Goal: Information Seeking & Learning: Learn about a topic

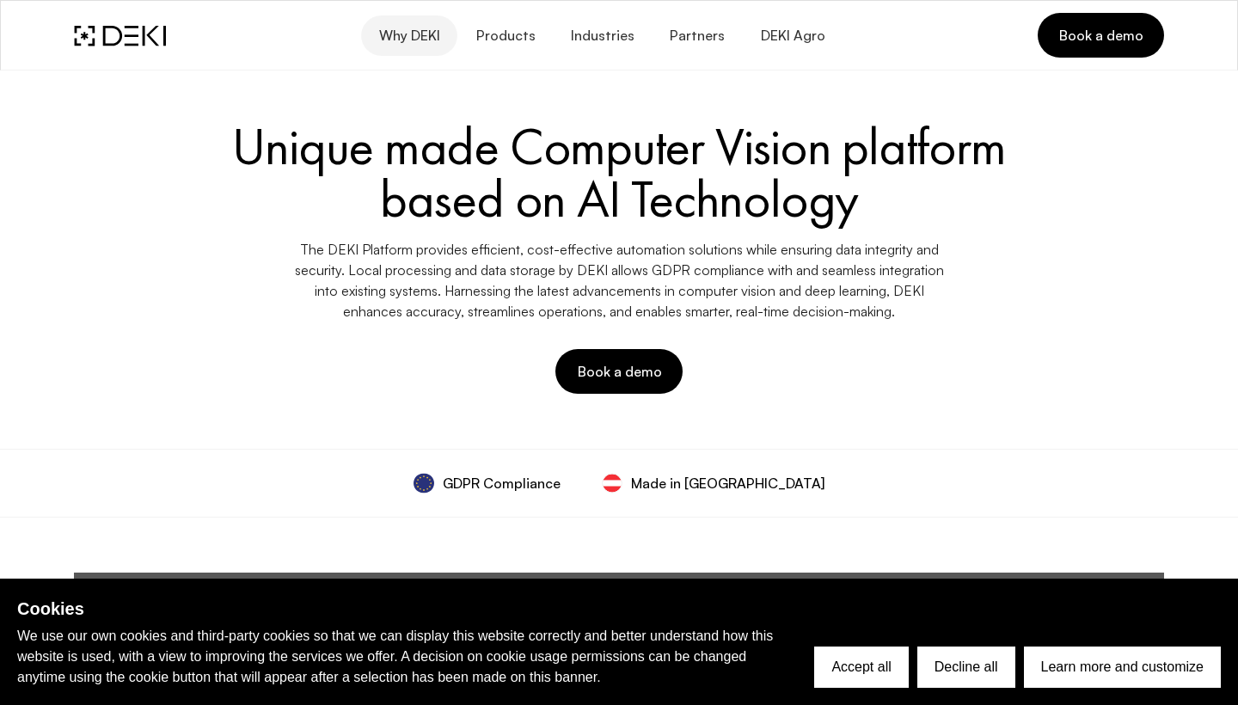
click at [437, 38] on span "Why DEKI" at bounding box center [409, 36] width 62 height 16
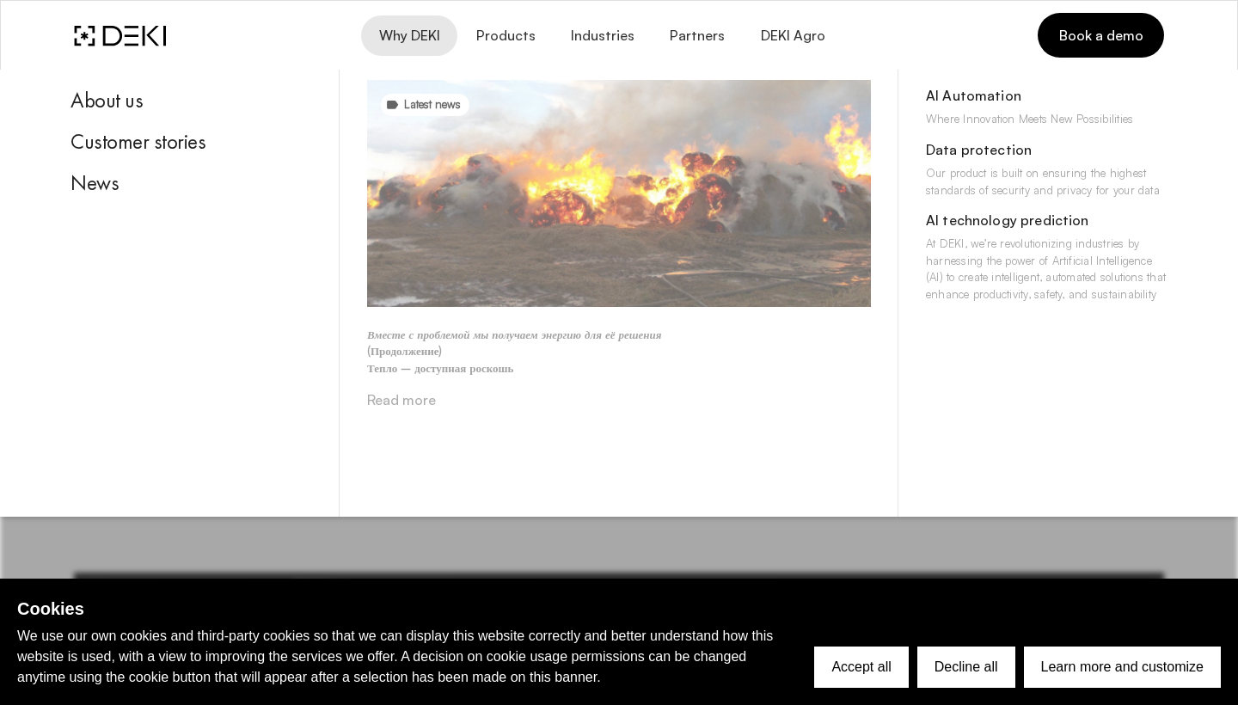
click at [378, 402] on link "Read more" at bounding box center [401, 399] width 69 height 17
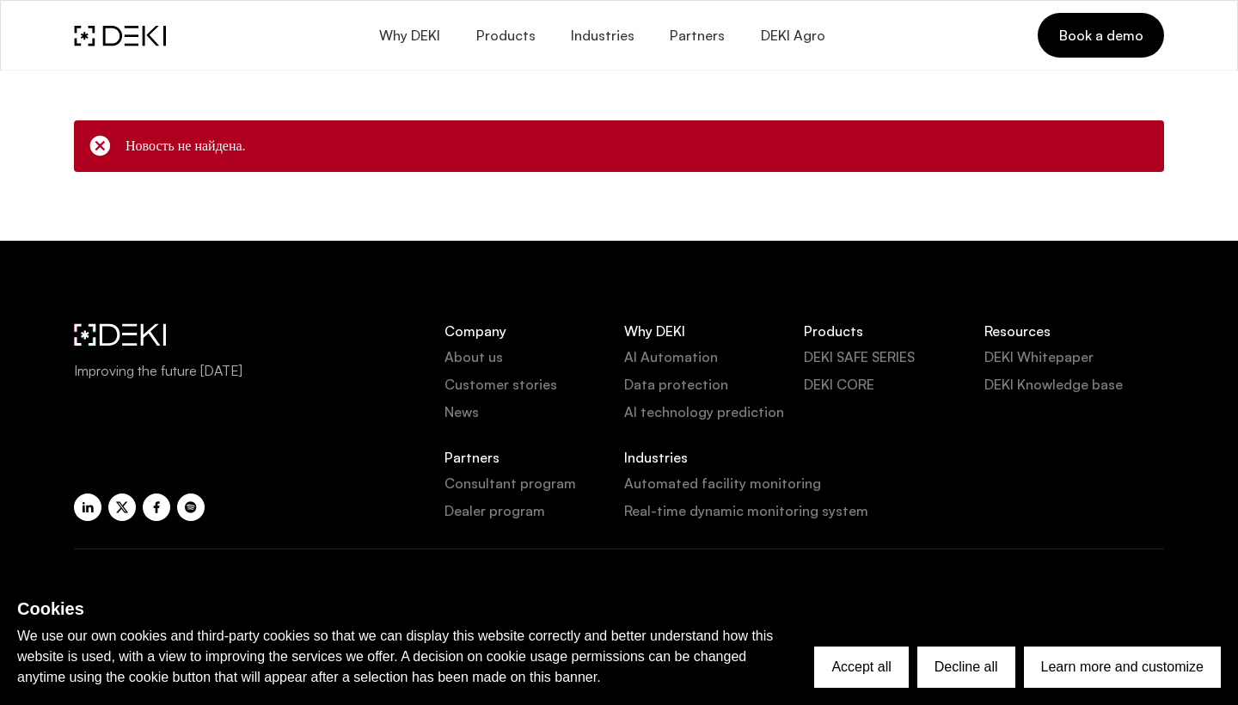
click at [99, 150] on icon at bounding box center [100, 146] width 24 height 24
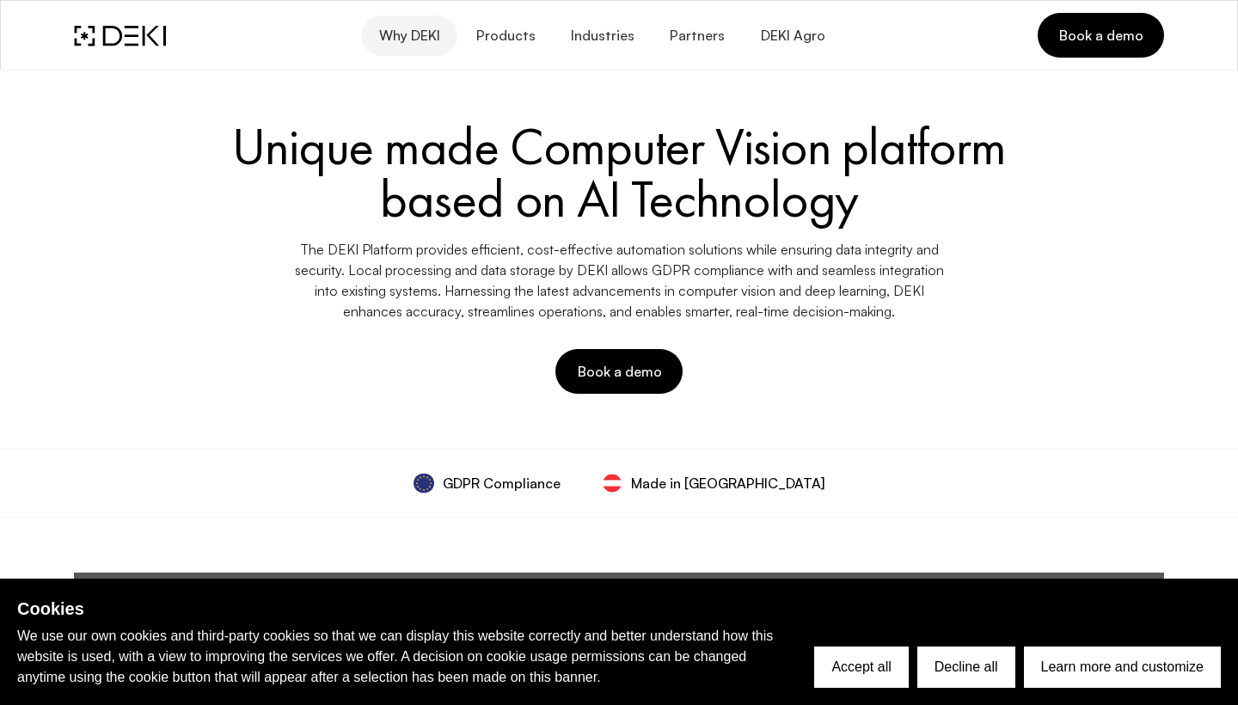
click at [404, 39] on span "Why DEKI" at bounding box center [409, 36] width 62 height 16
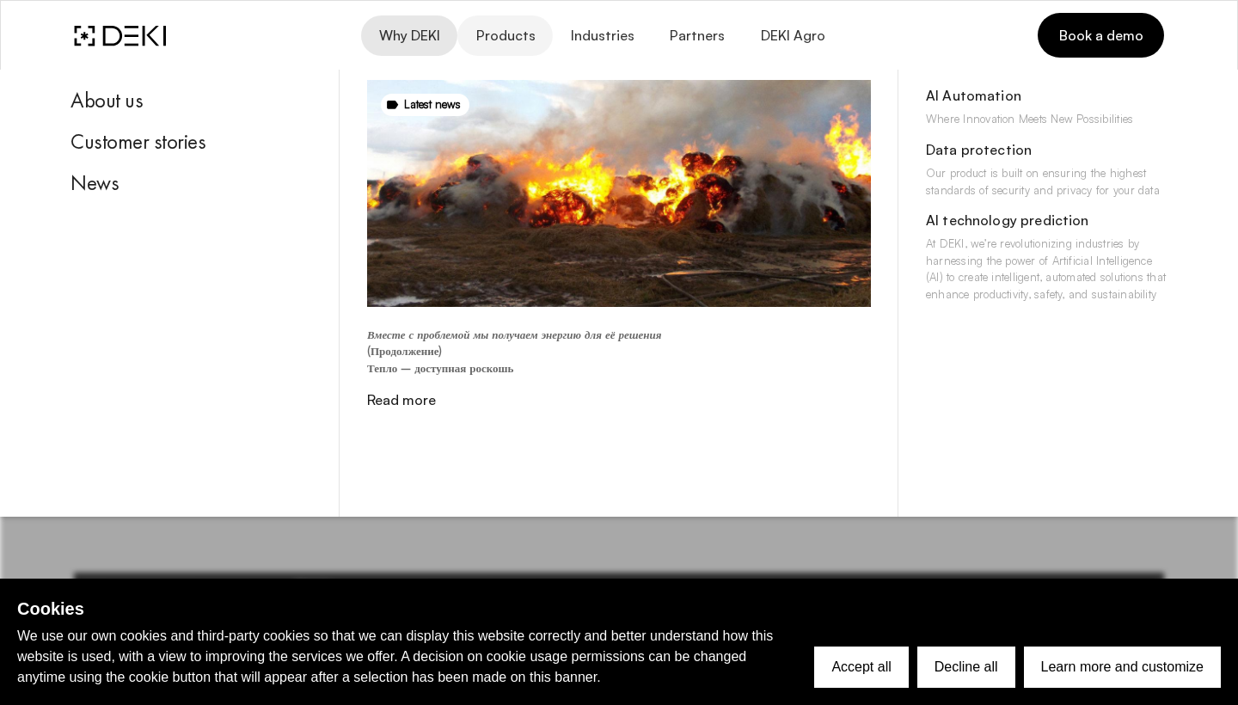
click at [504, 36] on span "Products" at bounding box center [504, 36] width 60 height 16
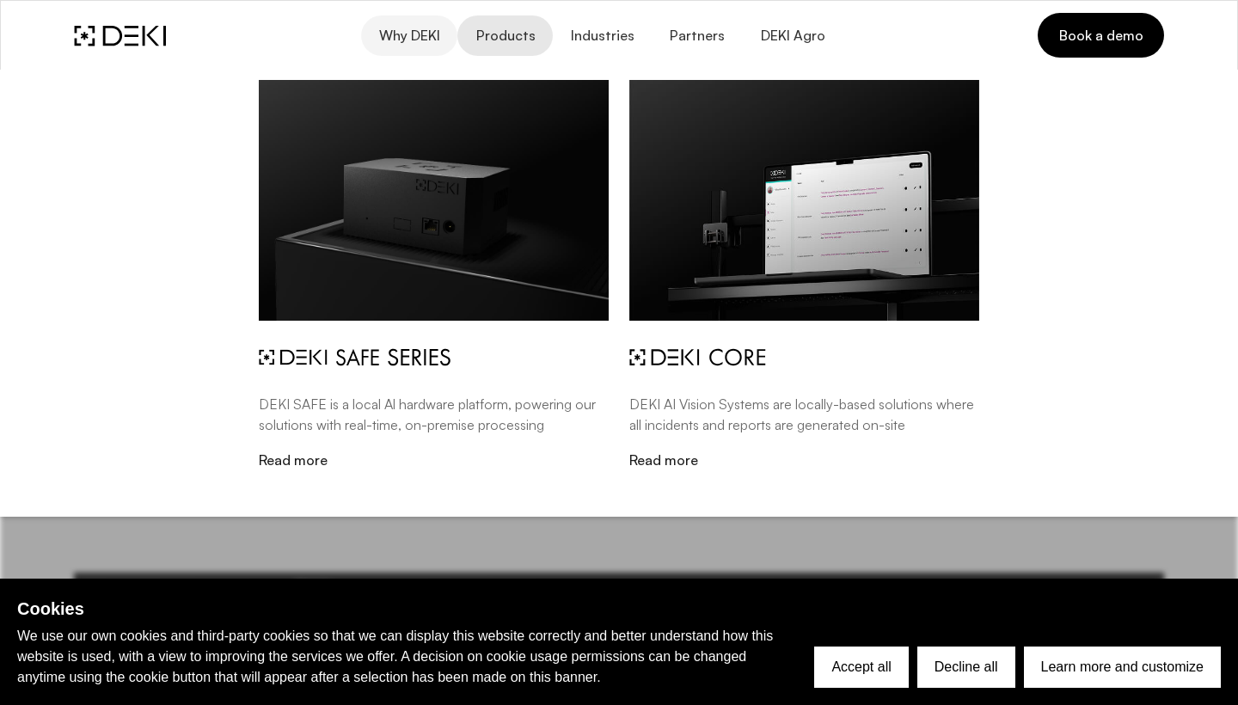
click at [397, 43] on span "Why DEKI" at bounding box center [409, 36] width 62 height 16
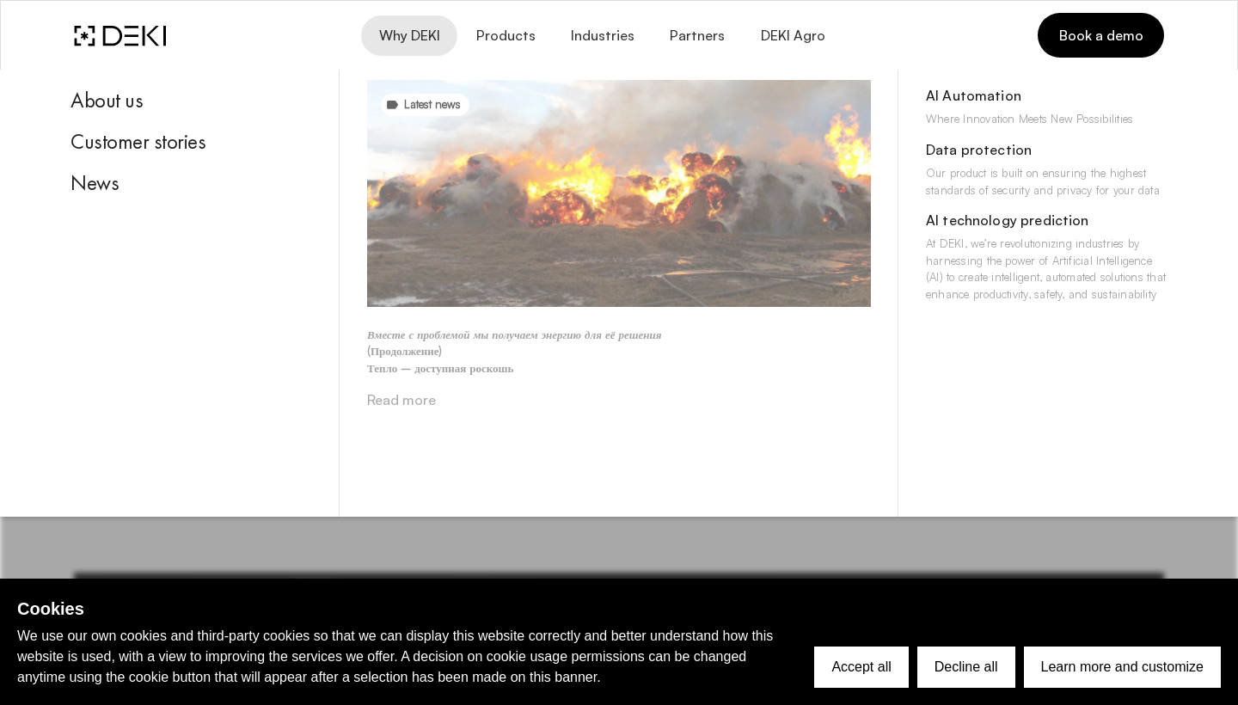
click at [413, 399] on link "Read more" at bounding box center [401, 399] width 69 height 17
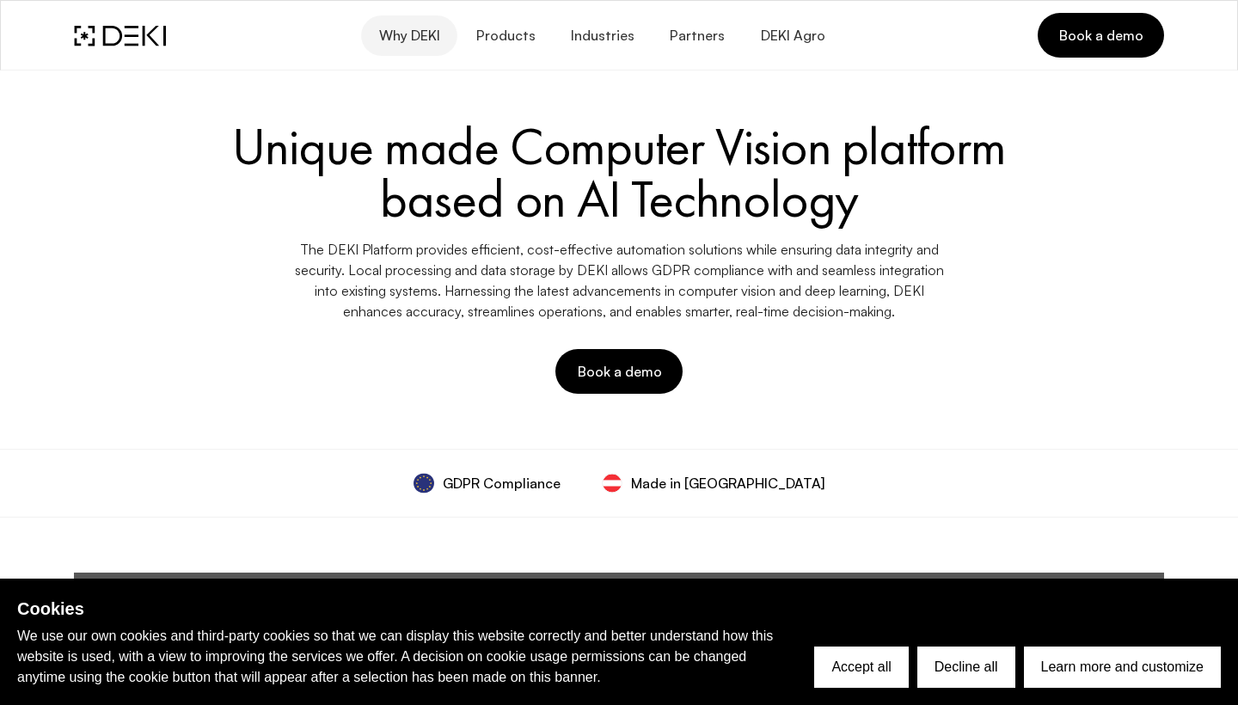
click at [413, 31] on span "Why DEKI" at bounding box center [409, 36] width 62 height 16
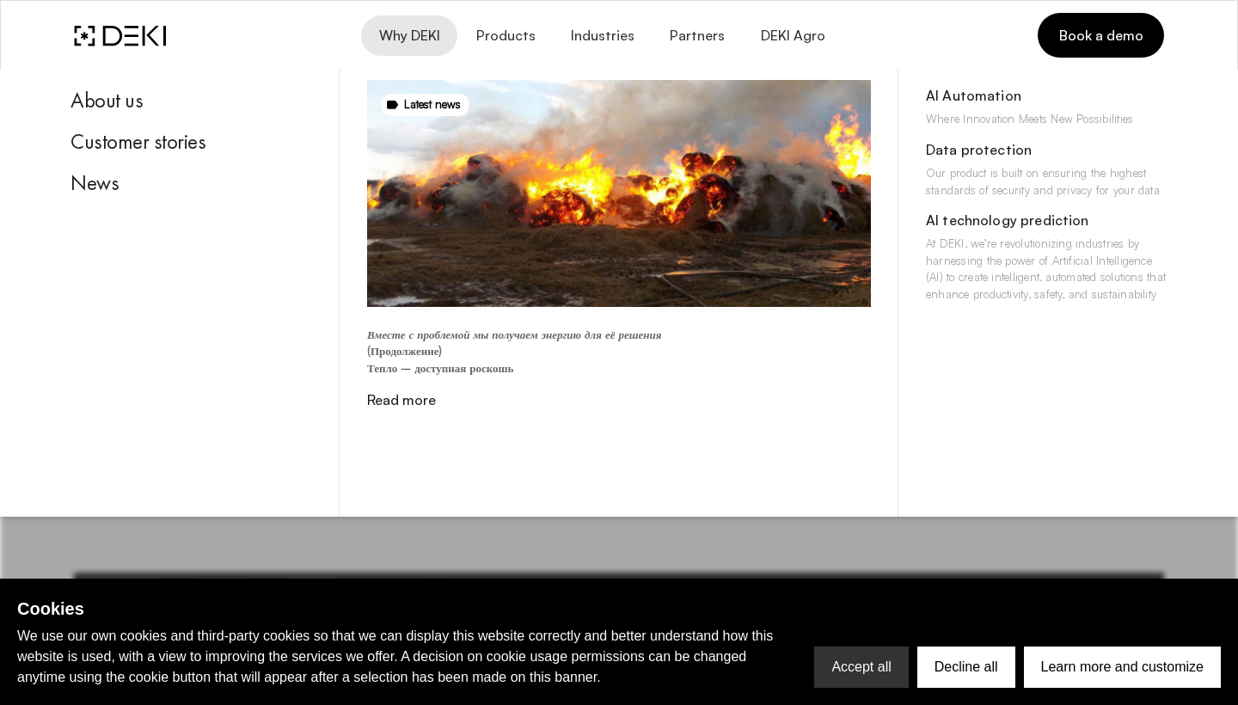
click at [857, 668] on button "Accept all" at bounding box center [861, 666] width 94 height 41
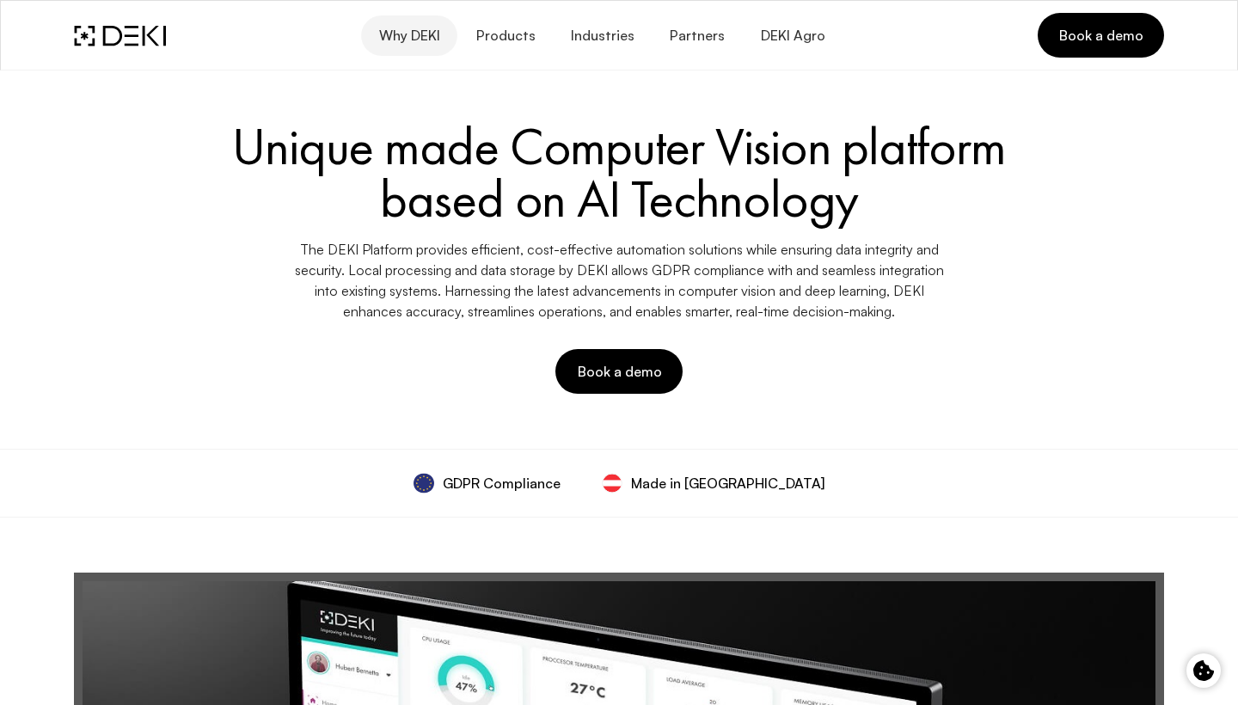
click at [428, 36] on span "Why DEKI" at bounding box center [409, 36] width 62 height 16
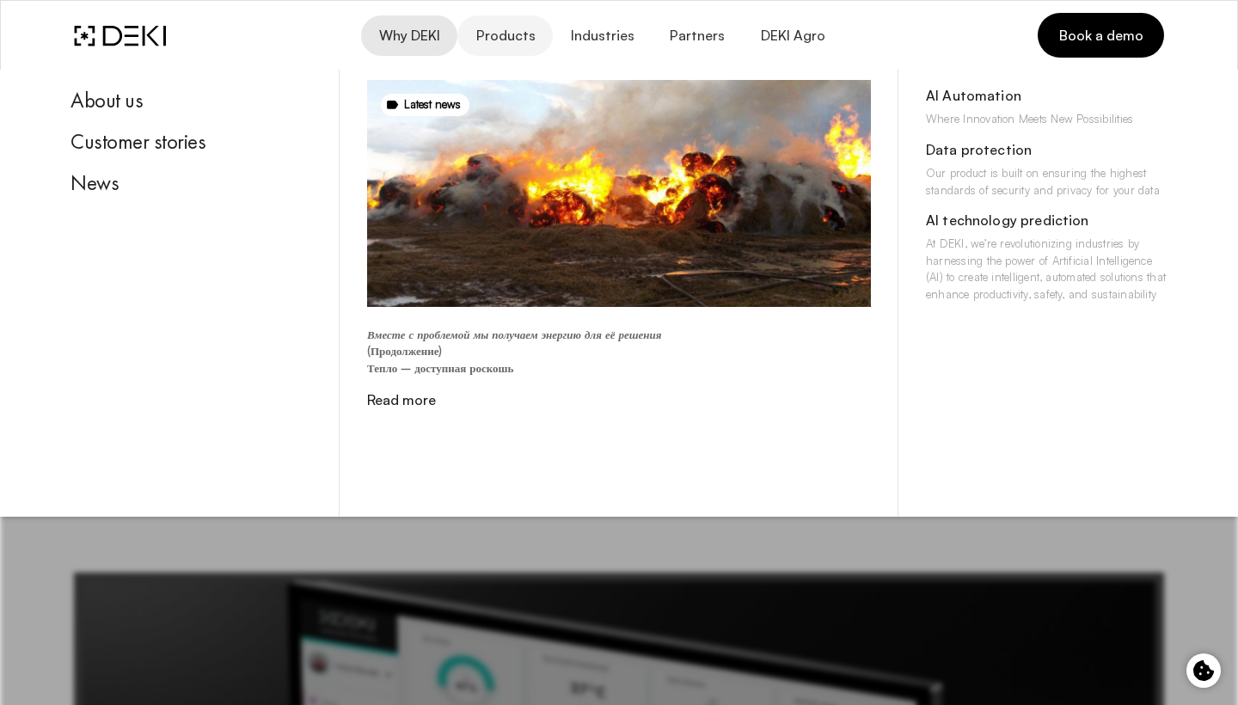
click at [520, 31] on span "Products" at bounding box center [504, 36] width 60 height 16
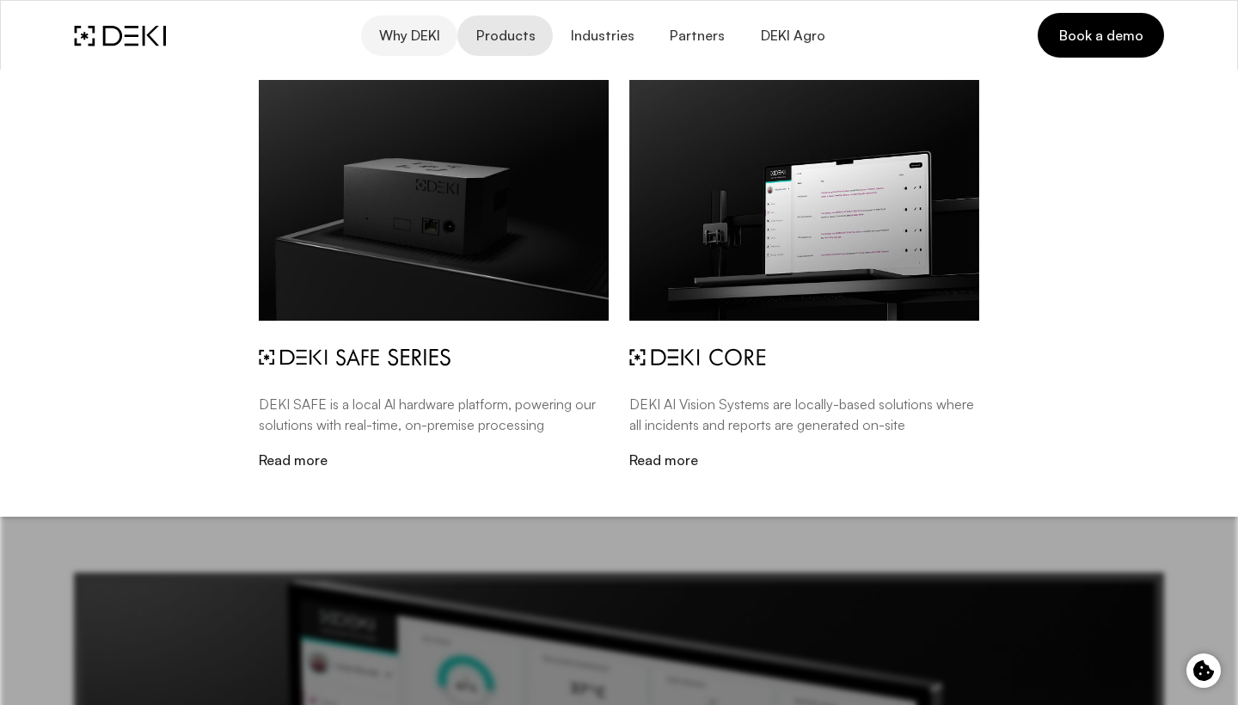
click at [424, 25] on button "Why DEKI" at bounding box center [409, 35] width 96 height 40
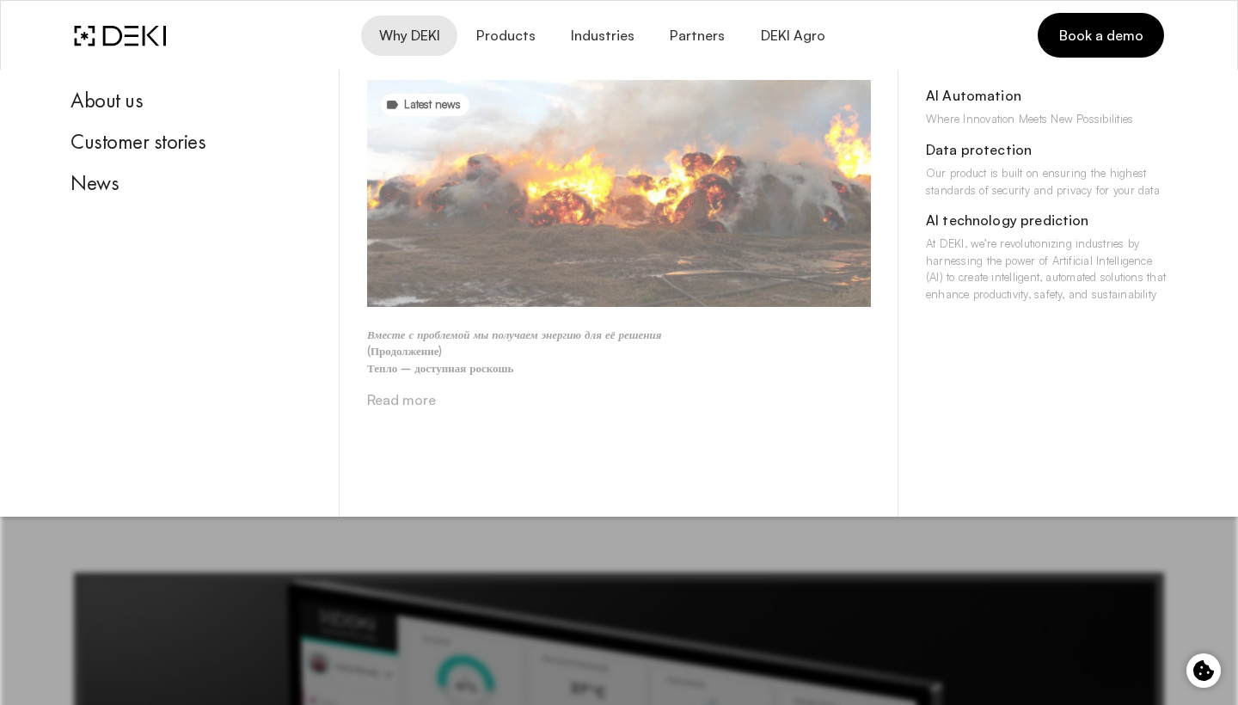
click at [409, 395] on link "Read more" at bounding box center [401, 399] width 69 height 17
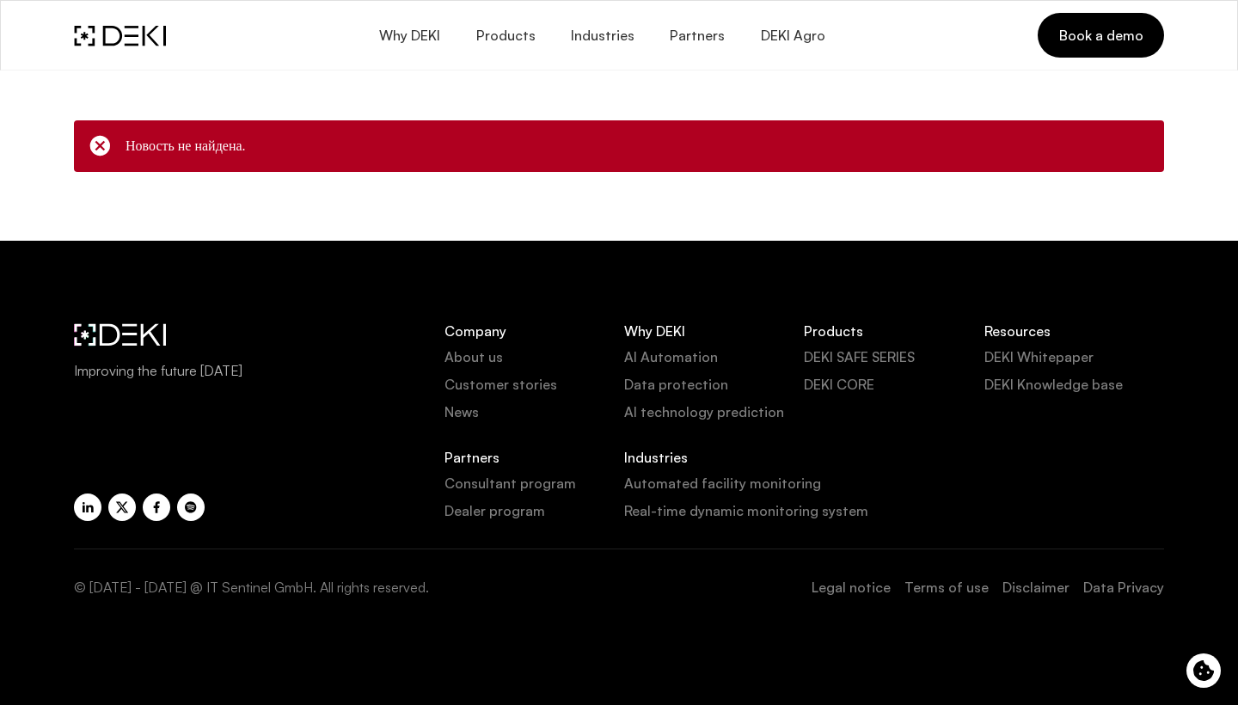
click at [95, 145] on icon at bounding box center [100, 146] width 24 height 24
